Goal: Task Accomplishment & Management: Manage account settings

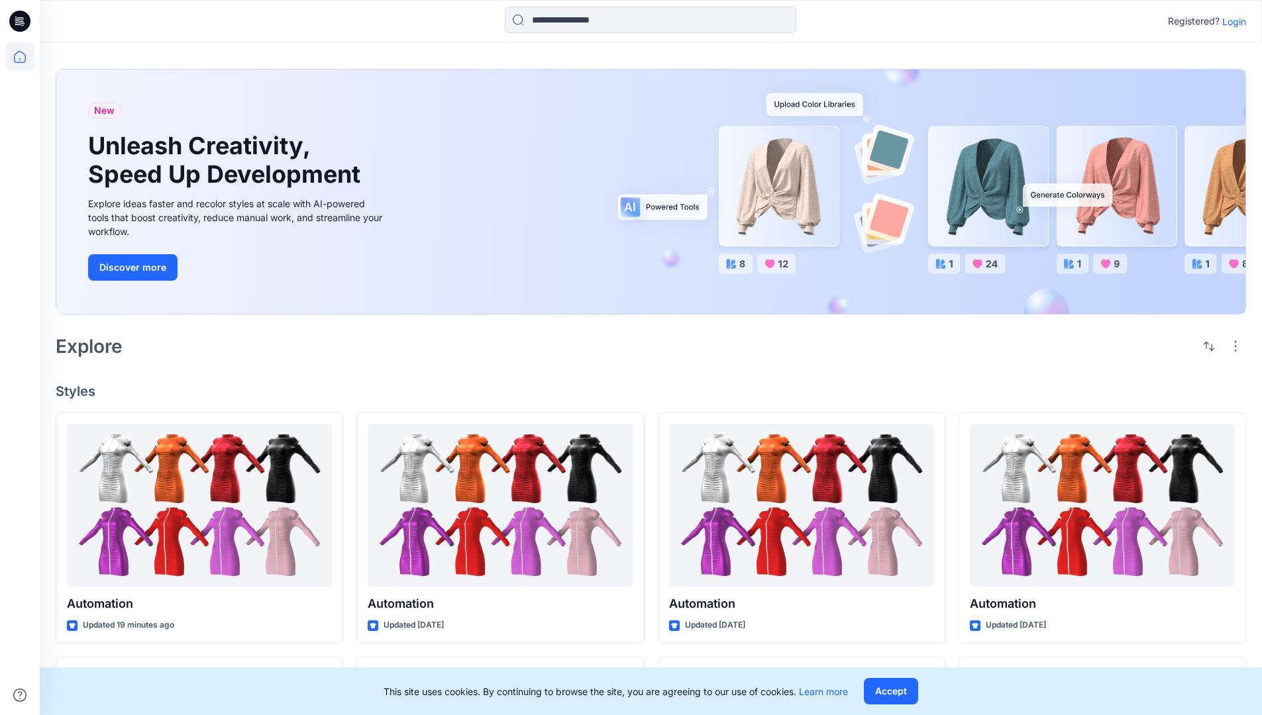
click at [1230, 21] on p "Login" at bounding box center [1234, 22] width 24 height 14
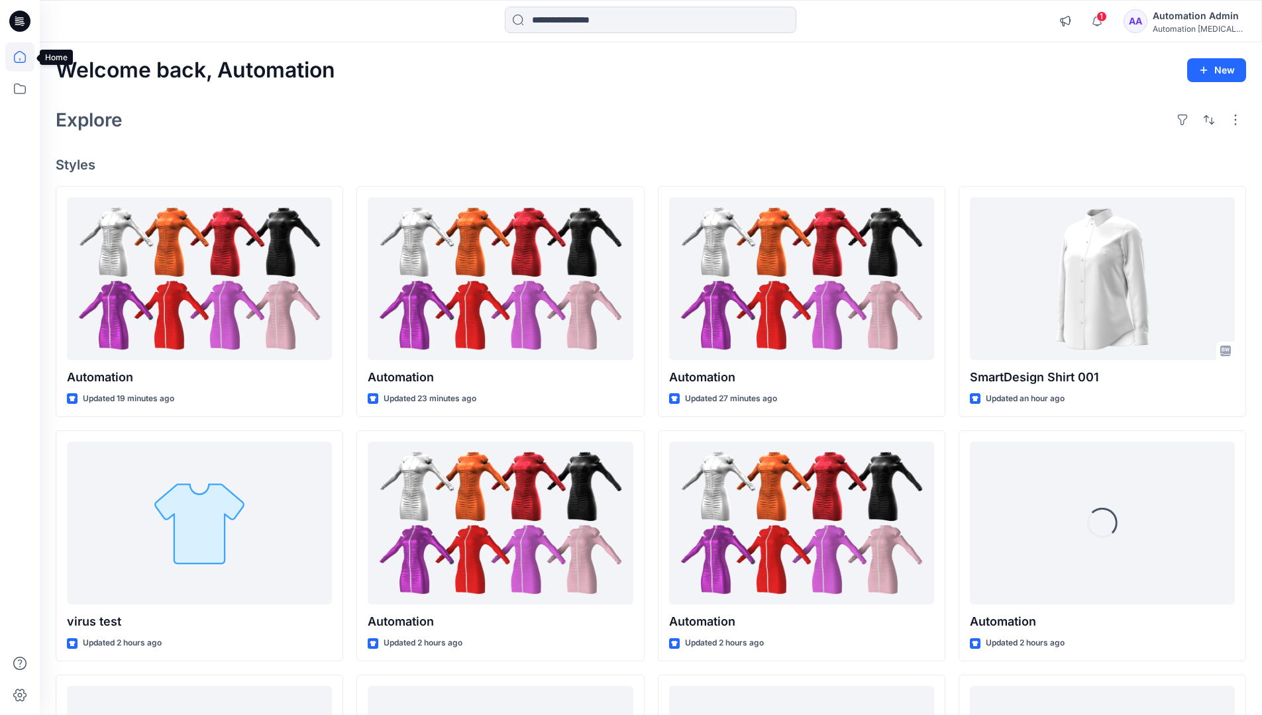
click at [25, 57] on icon at bounding box center [20, 57] width 12 height 12
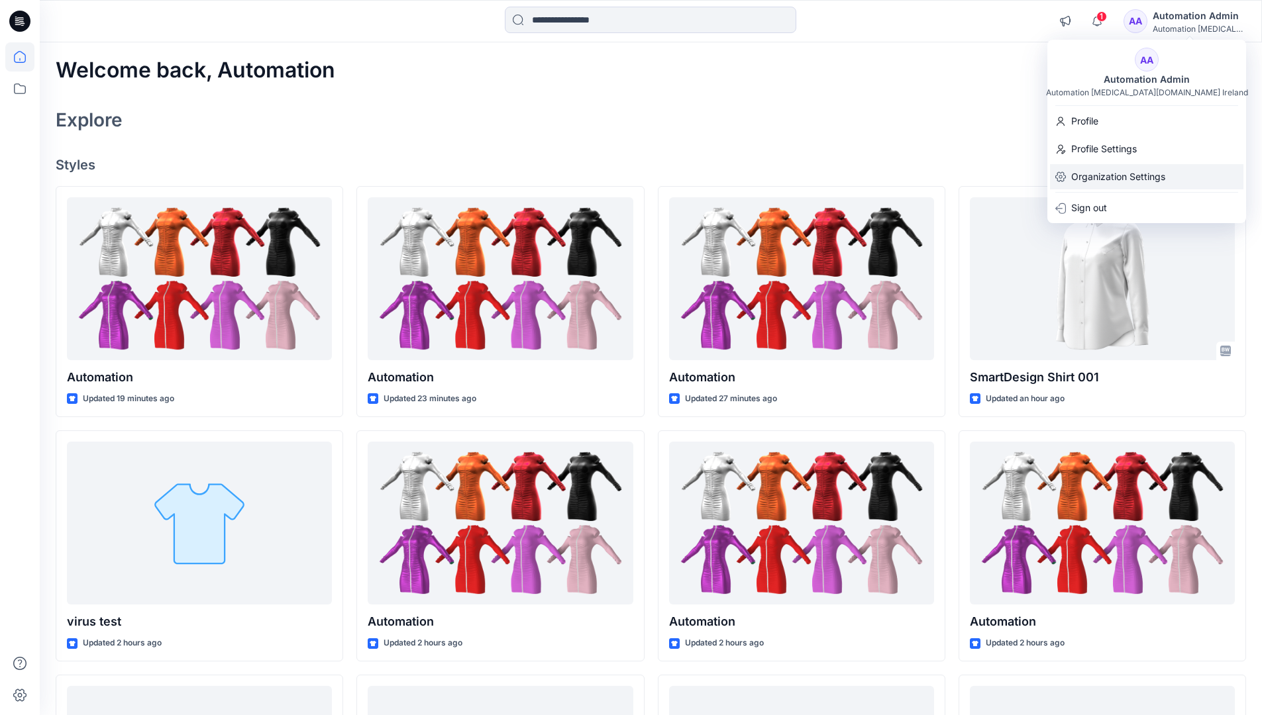
click at [1121, 179] on p "Organization Settings" at bounding box center [1118, 176] width 94 height 25
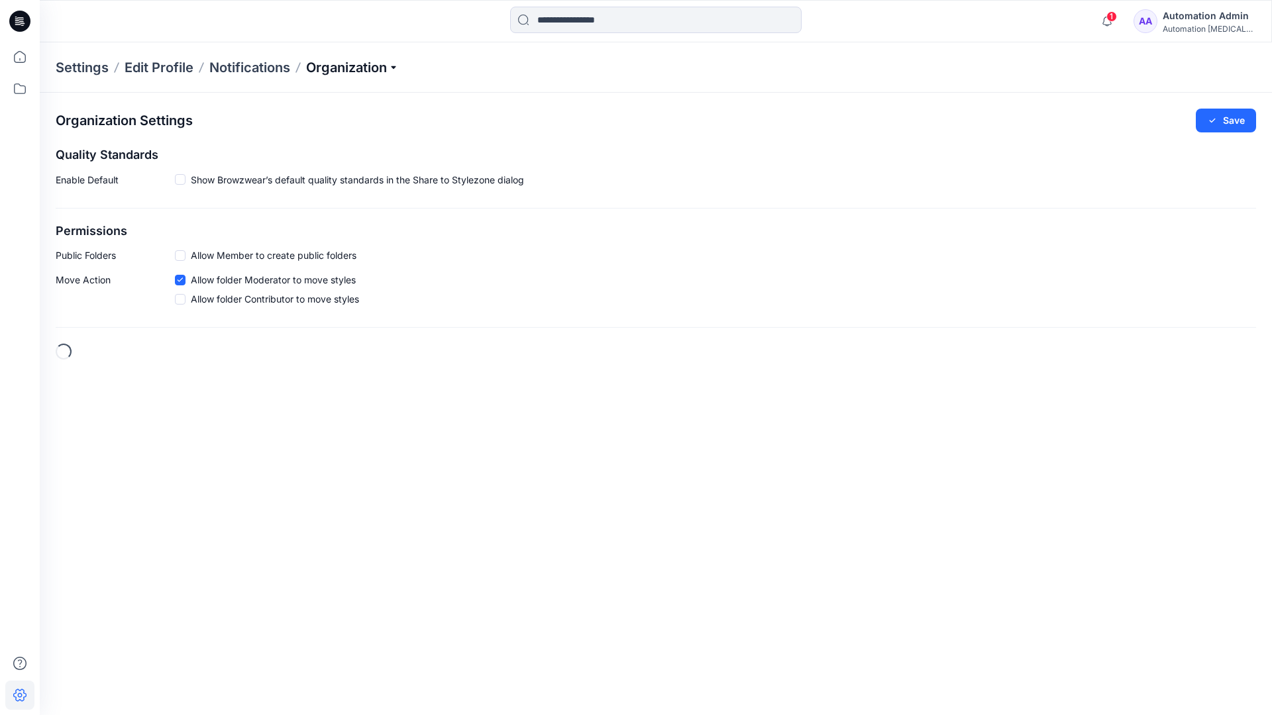
click at [377, 72] on p "Organization" at bounding box center [352, 67] width 93 height 19
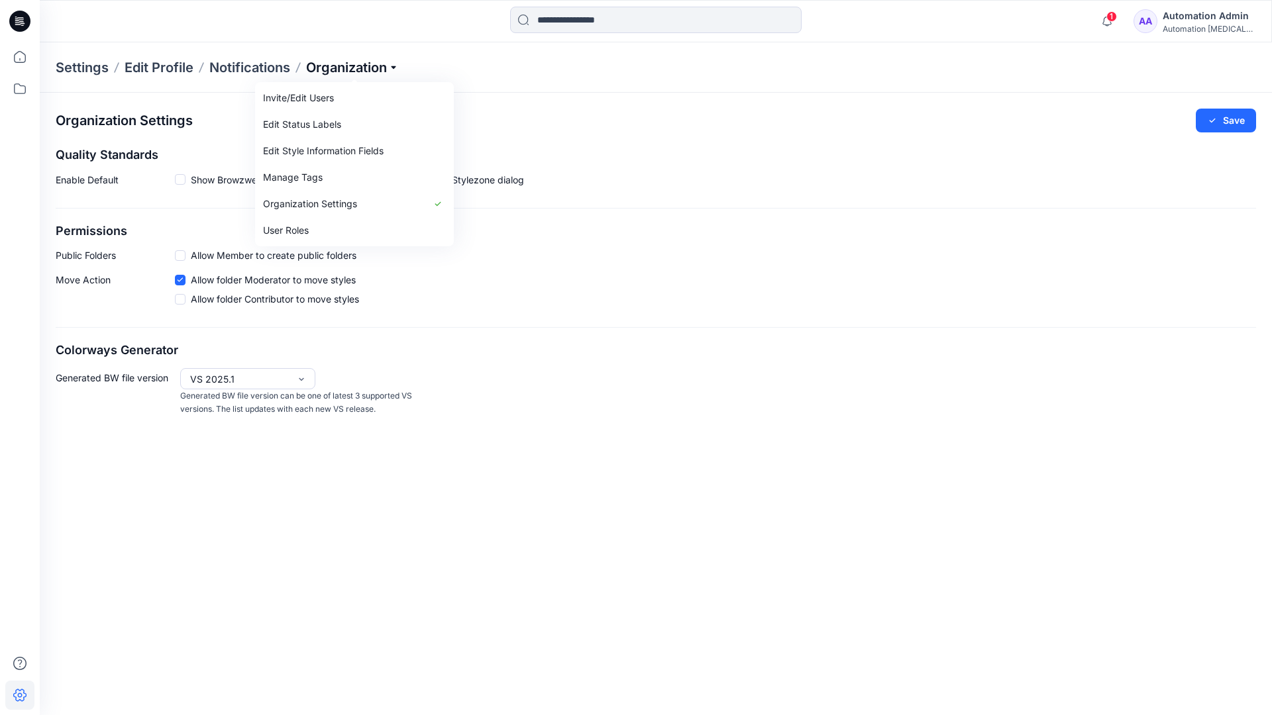
click at [374, 68] on p "Organization" at bounding box center [352, 67] width 93 height 19
click at [179, 258] on span at bounding box center [180, 255] width 11 height 11
click at [1234, 121] on button "Save" at bounding box center [1225, 121] width 60 height 24
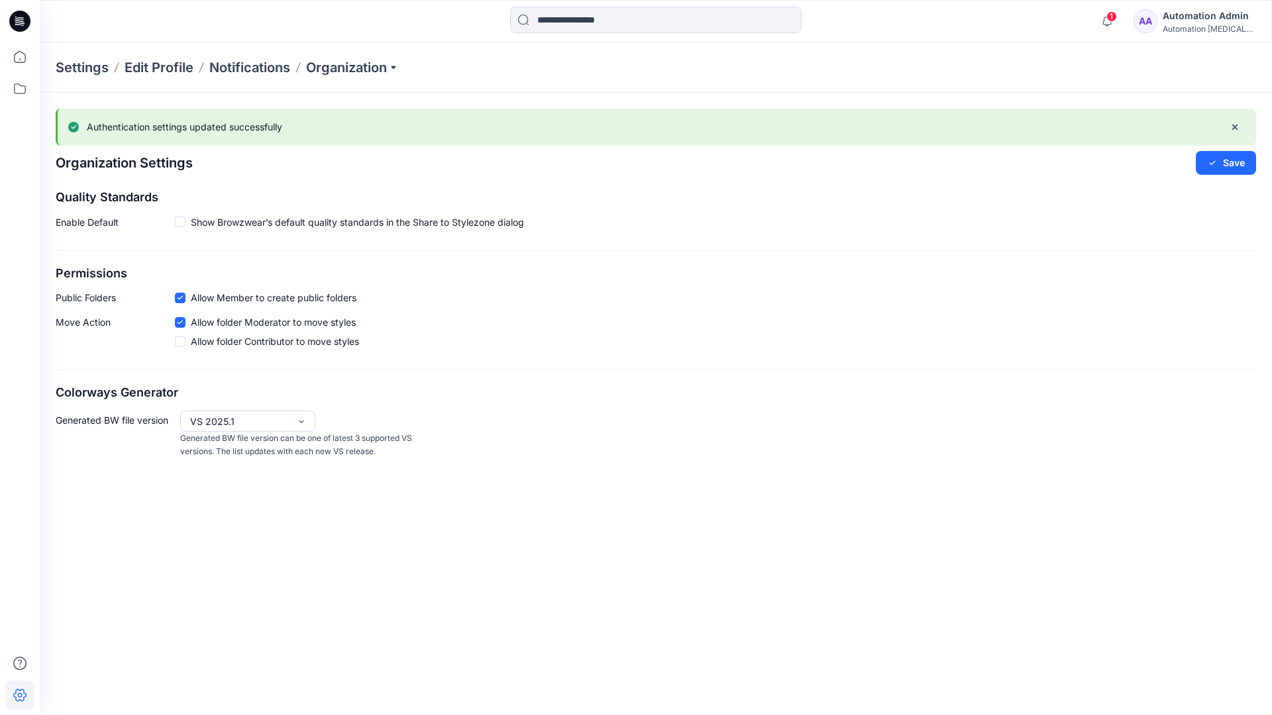
click at [181, 297] on icon at bounding box center [179, 298] width 5 height 4
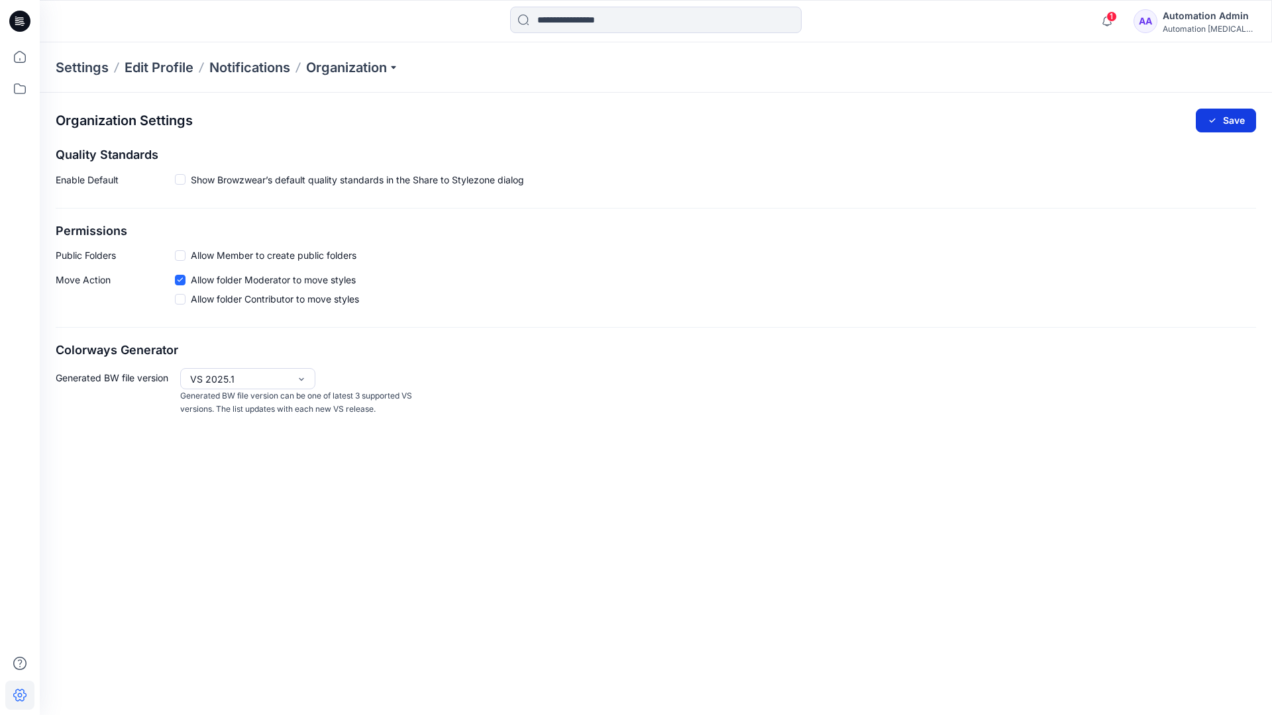
click at [1233, 118] on button "Save" at bounding box center [1225, 121] width 60 height 24
click at [179, 179] on span at bounding box center [180, 179] width 11 height 11
click at [1227, 117] on button "Save" at bounding box center [1225, 121] width 60 height 24
click at [181, 181] on icon at bounding box center [180, 181] width 6 height 5
click at [1239, 115] on button "Save" at bounding box center [1225, 121] width 60 height 24
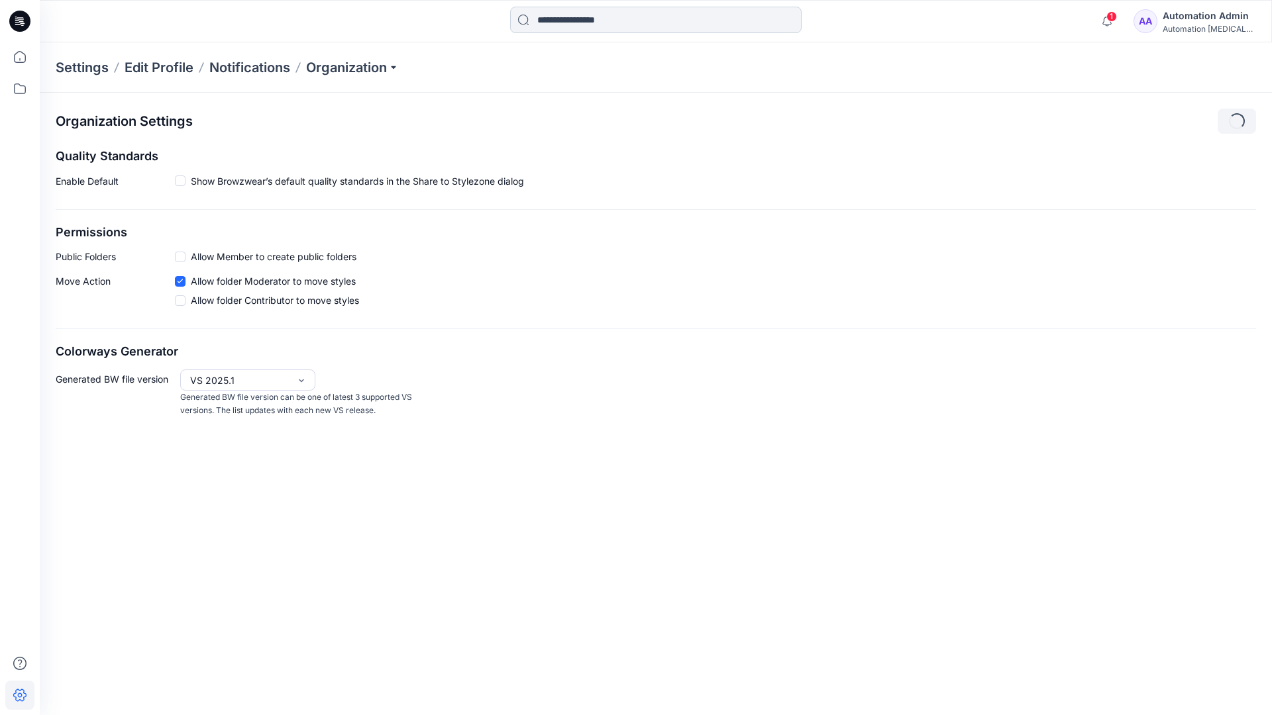
click at [599, 21] on input at bounding box center [655, 20] width 291 height 26
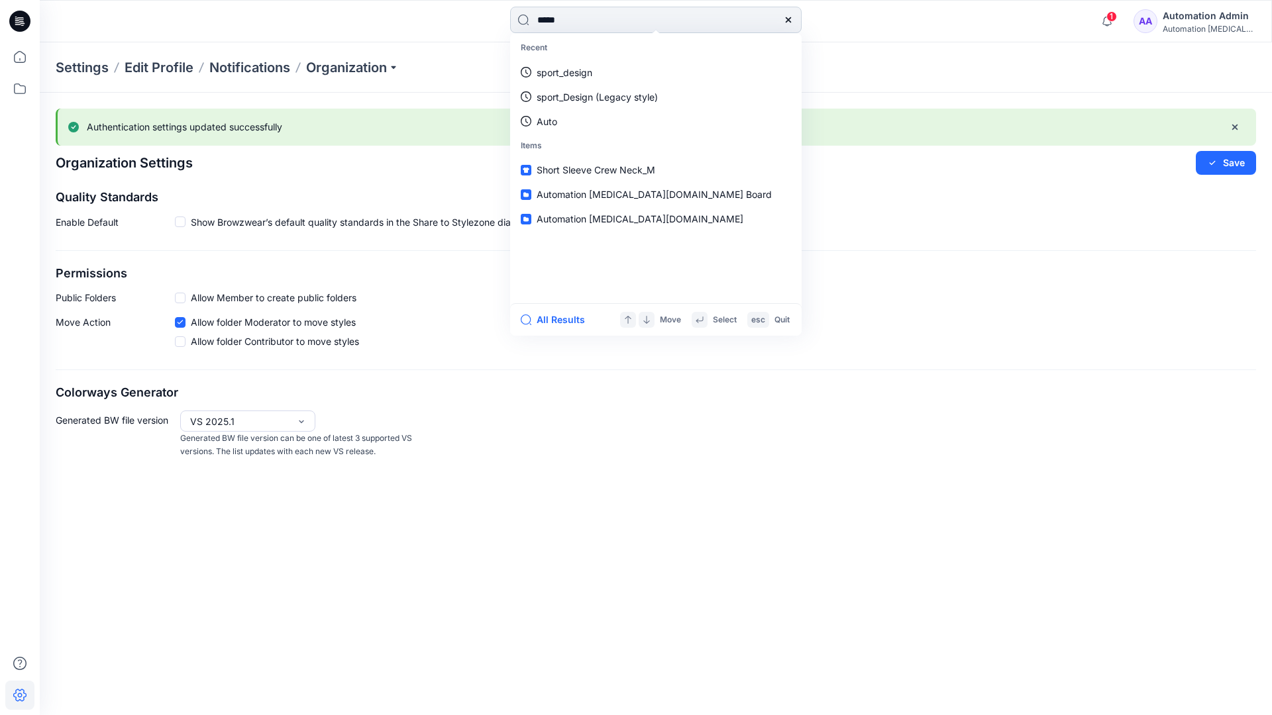
type input "****"
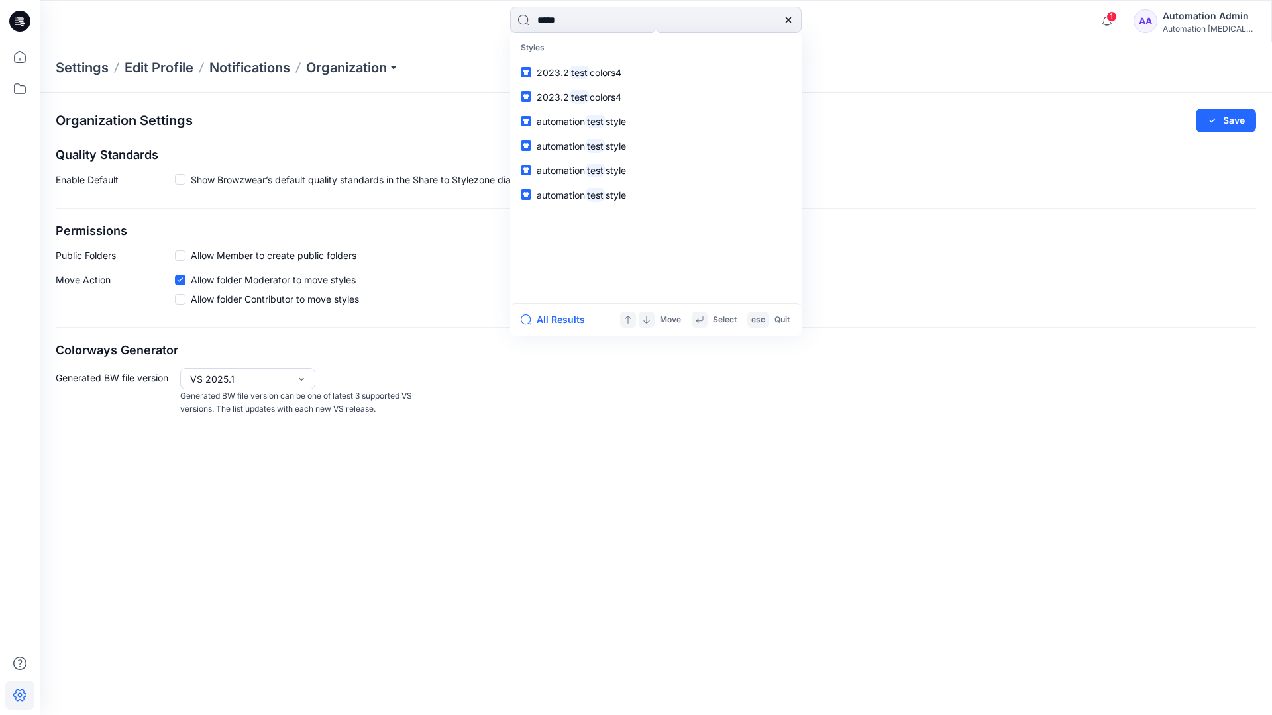
click at [789, 20] on icon at bounding box center [788, 20] width 11 height 11
click at [742, 14] on input at bounding box center [655, 20] width 291 height 26
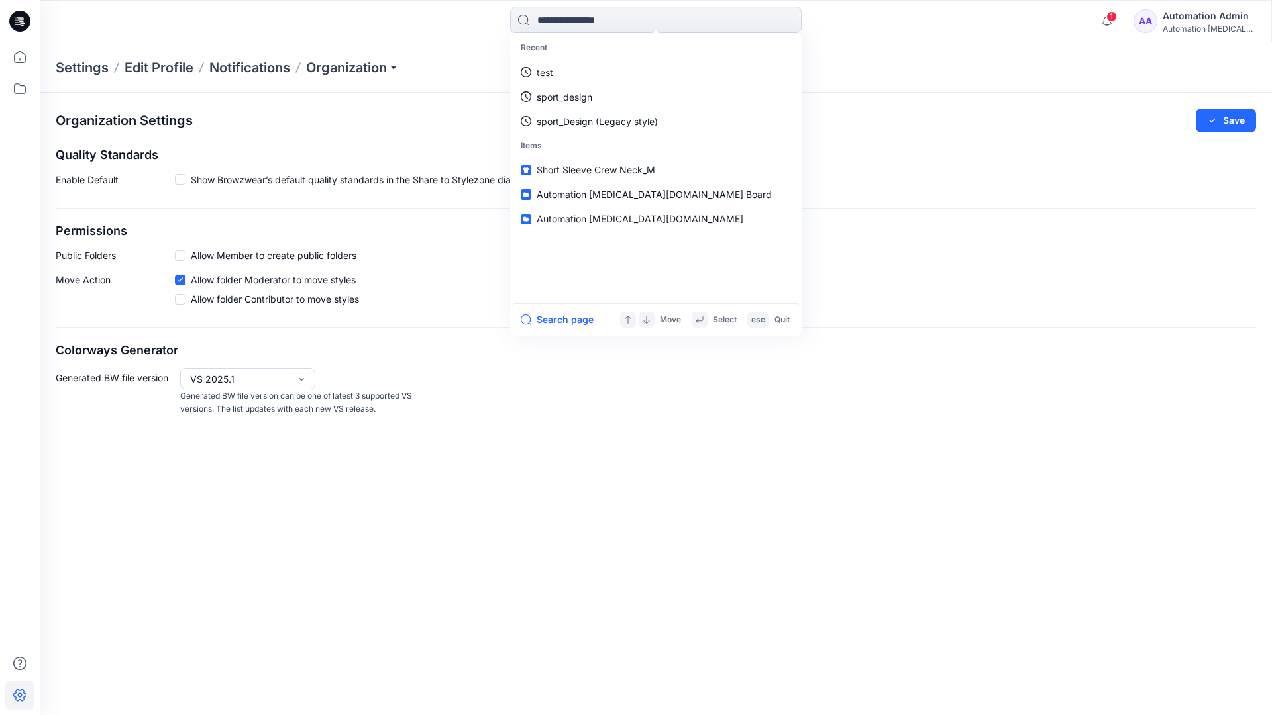
click at [1193, 14] on div "Automation Admin" at bounding box center [1208, 16] width 93 height 16
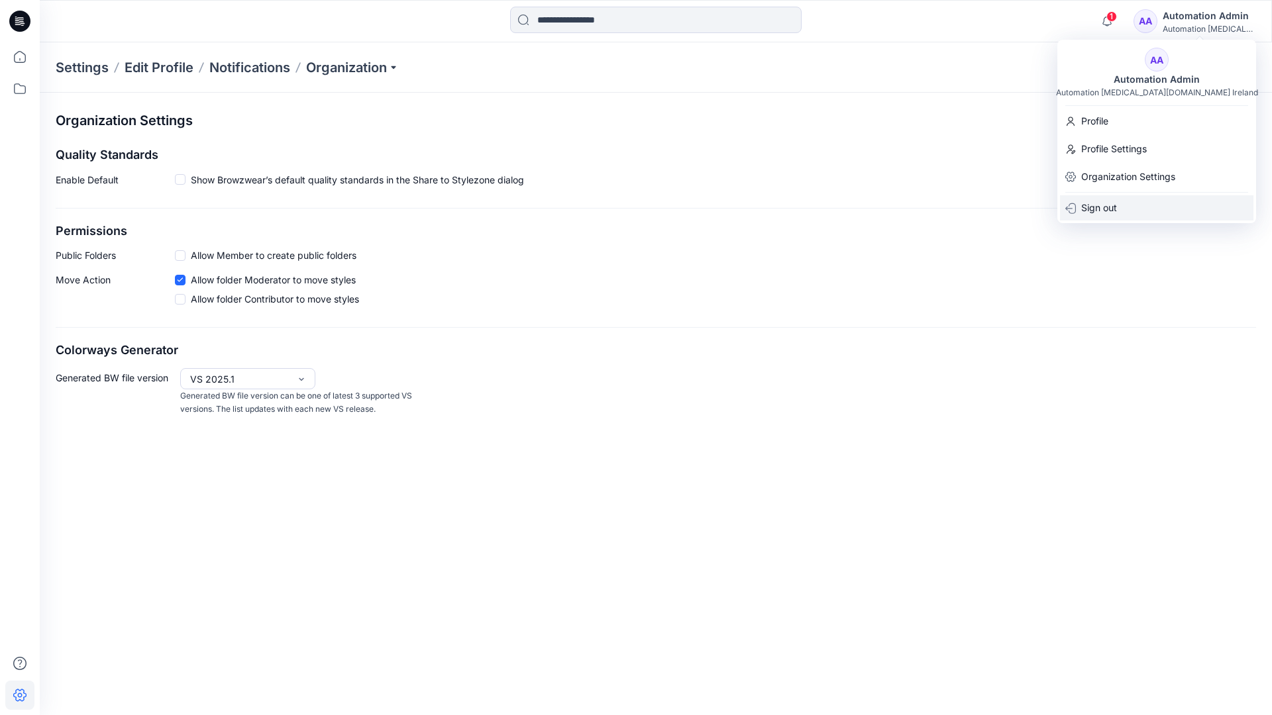
click at [1119, 204] on div "Sign out" at bounding box center [1156, 207] width 193 height 25
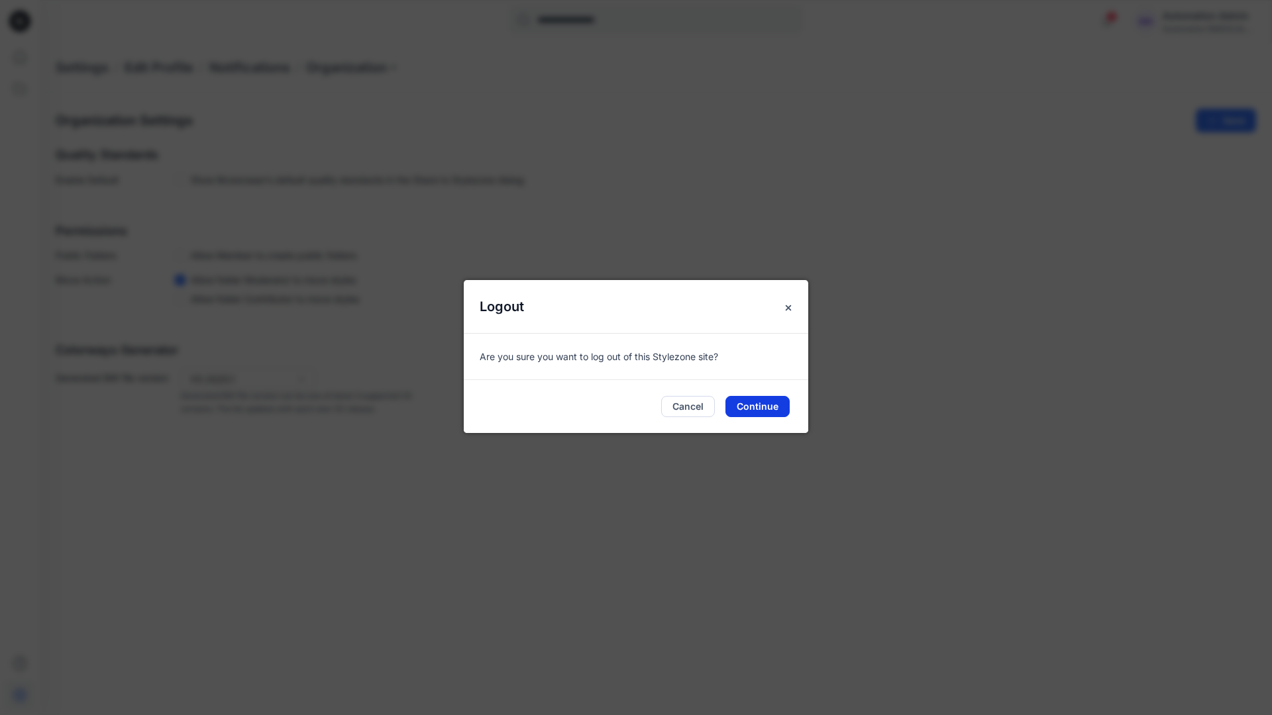
click at [758, 401] on button "Continue" at bounding box center [757, 406] width 64 height 21
